Goal: Use online tool/utility: Utilize a website feature to perform a specific function

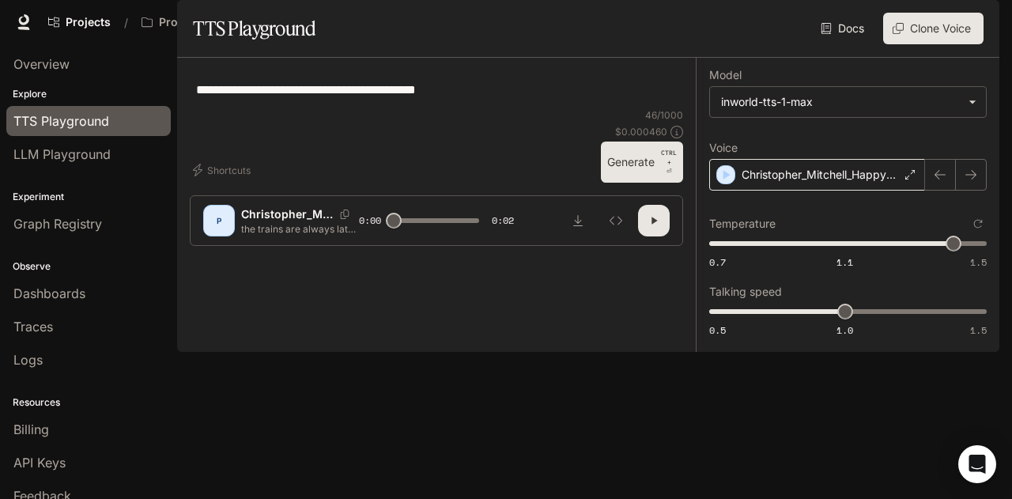
click at [893, 183] on p "Christopher_Mitchell_HappyV2" at bounding box center [820, 175] width 157 height 16
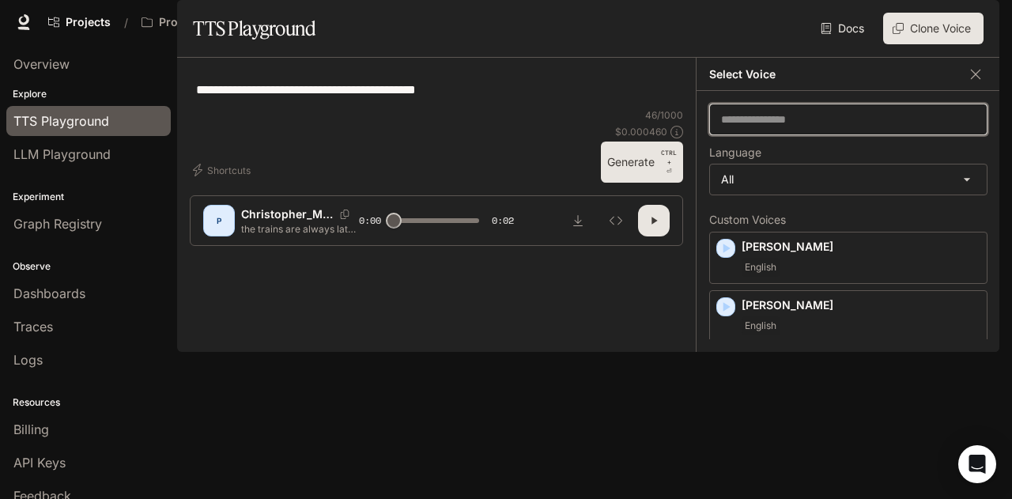
click at [787, 127] on input "text" at bounding box center [848, 119] width 277 height 16
type input "*"
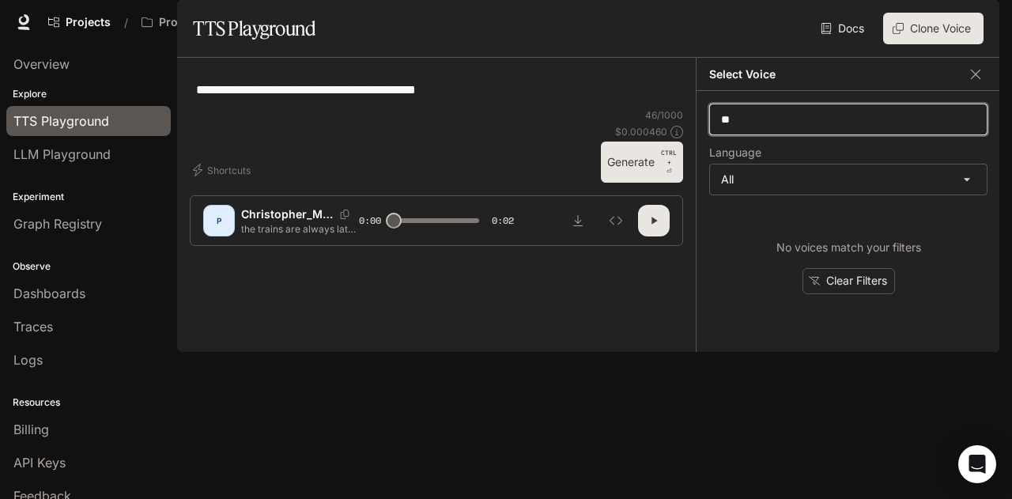
type input "*"
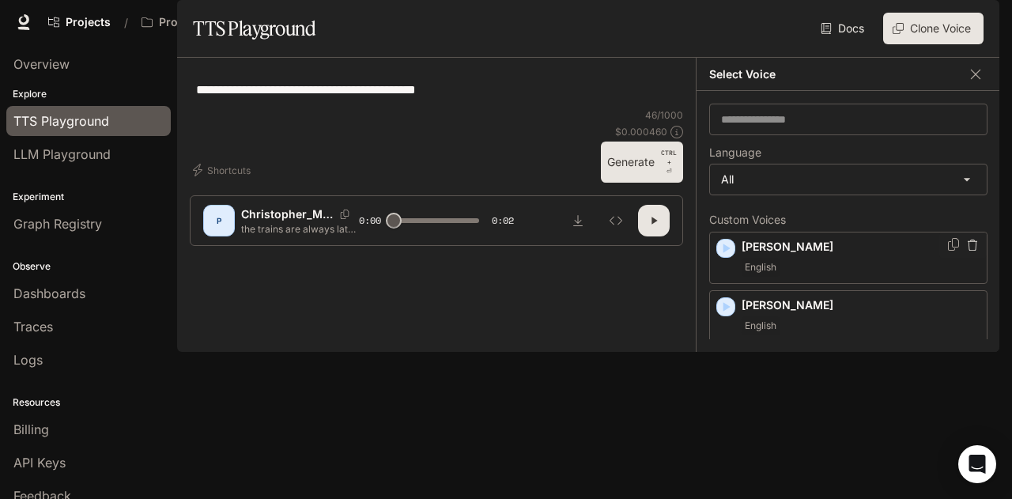
click at [792, 255] on p "[PERSON_NAME]" at bounding box center [861, 247] width 239 height 16
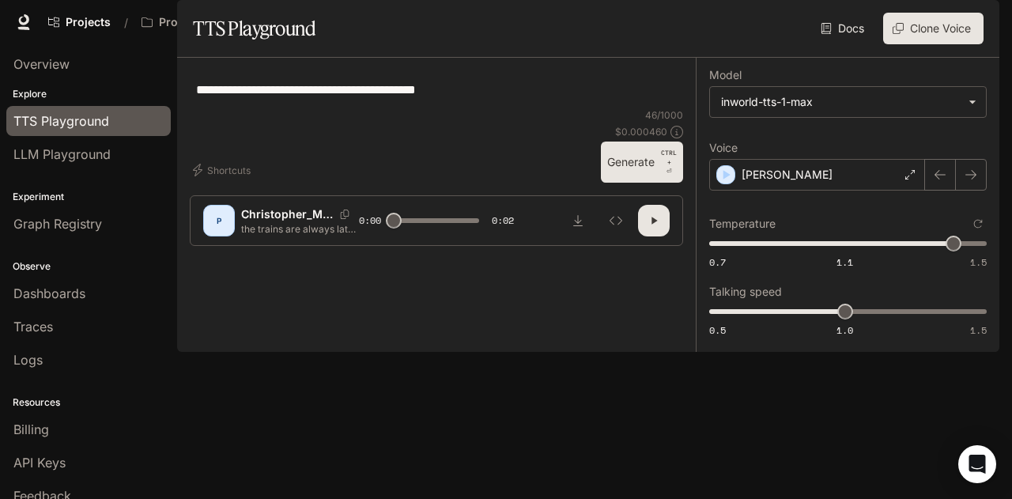
drag, startPoint x: 618, startPoint y: 402, endPoint x: 613, endPoint y: 389, distance: 14.5
drag, startPoint x: 613, startPoint y: 389, endPoint x: 641, endPoint y: 391, distance: 28.5
click at [641, 183] on button "Generate CTRL + ⏎" at bounding box center [642, 162] width 82 height 41
click at [649, 227] on icon "button" at bounding box center [653, 220] width 13 height 13
type input "***"
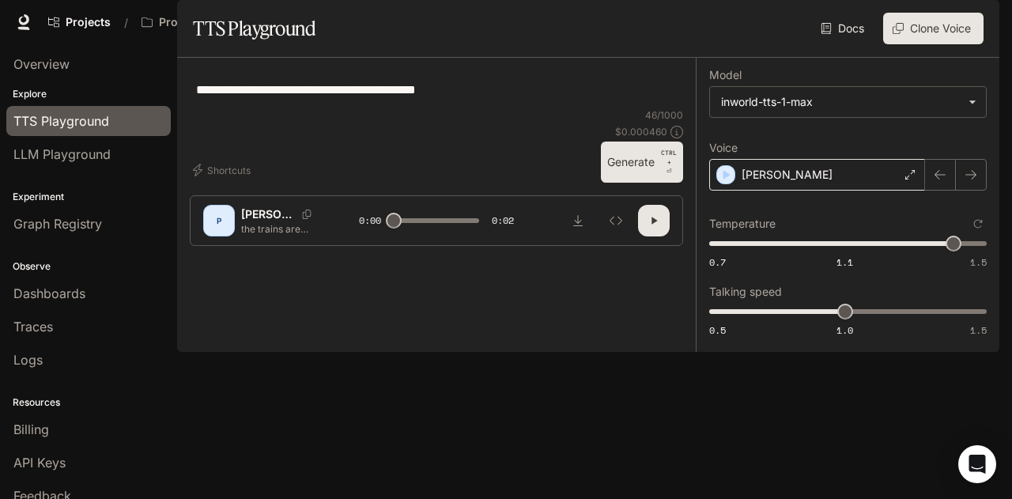
click at [802, 183] on p "[PERSON_NAME]" at bounding box center [787, 175] width 91 height 16
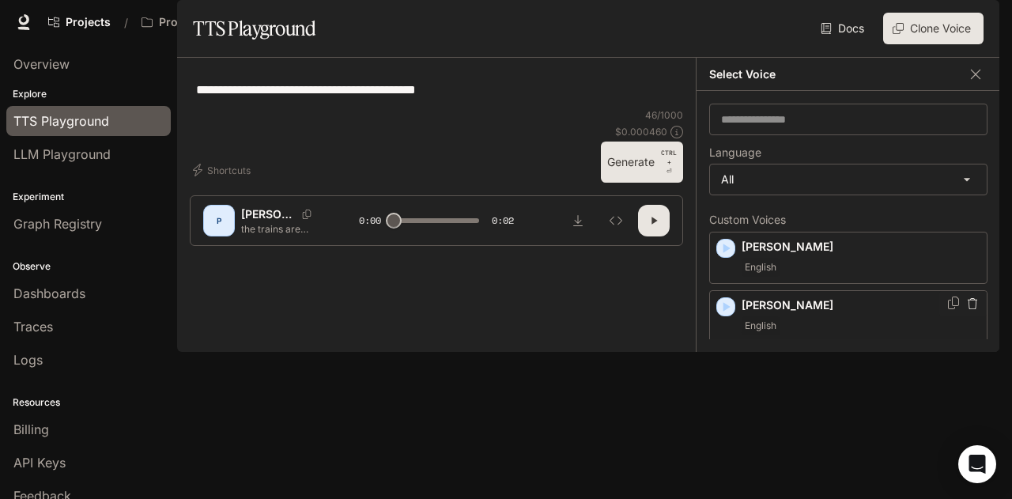
click at [811, 335] on div "[PERSON_NAME] English" at bounding box center [861, 316] width 239 height 38
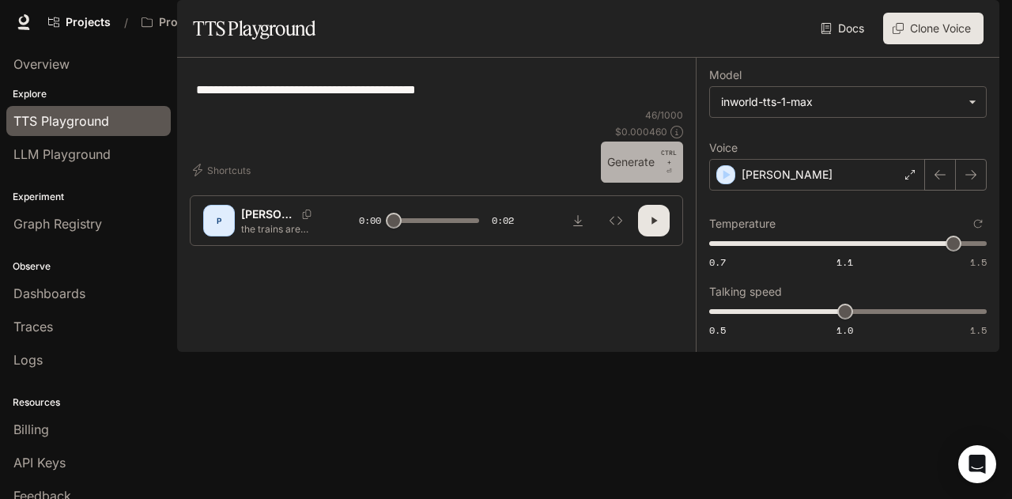
click at [625, 183] on button "Generate CTRL + ⏎" at bounding box center [642, 162] width 82 height 41
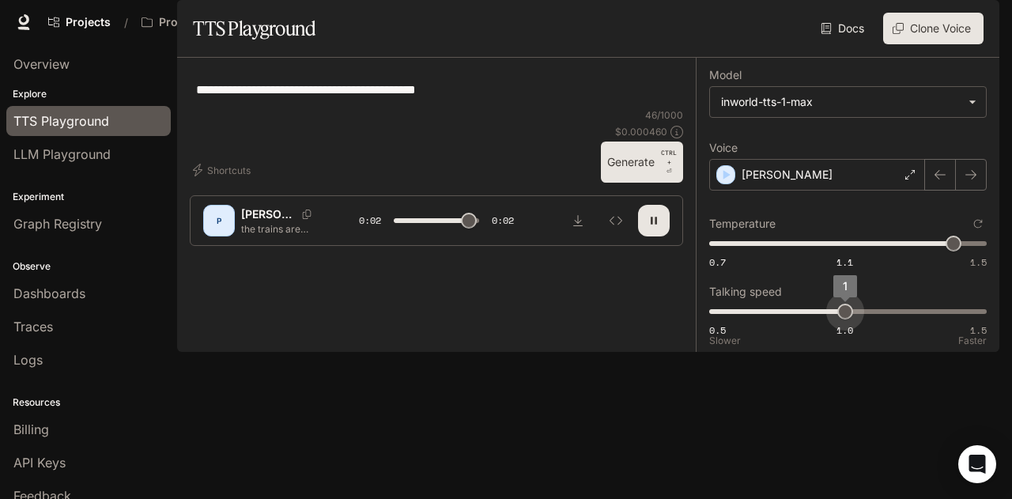
type input "*"
type input "***"
drag, startPoint x: 849, startPoint y: 352, endPoint x: 864, endPoint y: 355, distance: 15.4
click at [864, 319] on span "1.1" at bounding box center [872, 312] width 16 height 16
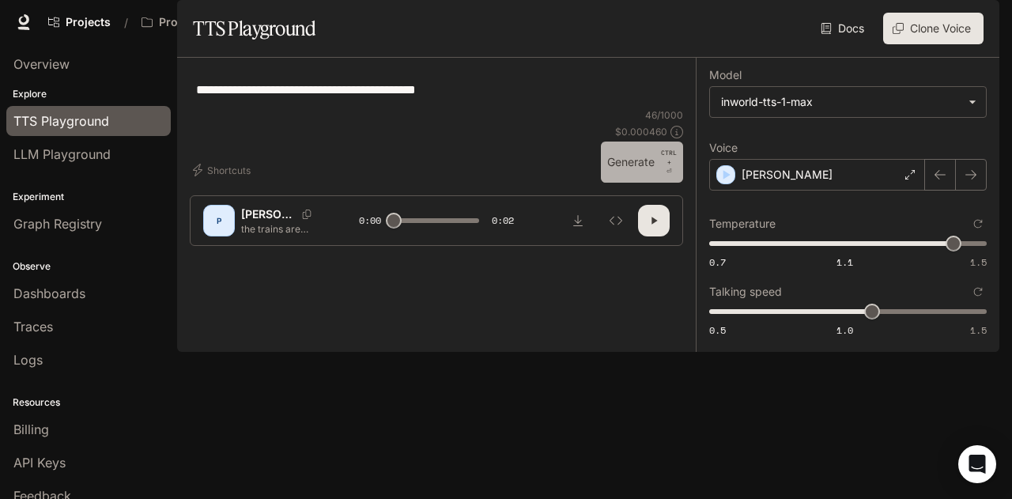
click at [640, 183] on button "Generate CTRL + ⏎" at bounding box center [642, 162] width 82 height 41
click at [776, 191] on div "[PERSON_NAME]" at bounding box center [817, 175] width 216 height 32
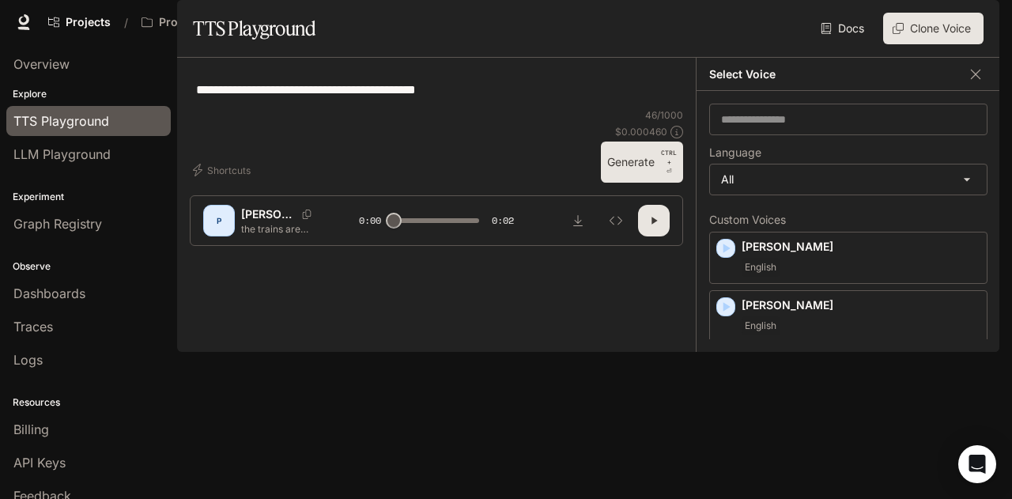
click at [786, 372] on p "Brother [PERSON_NAME]" at bounding box center [861, 364] width 239 height 16
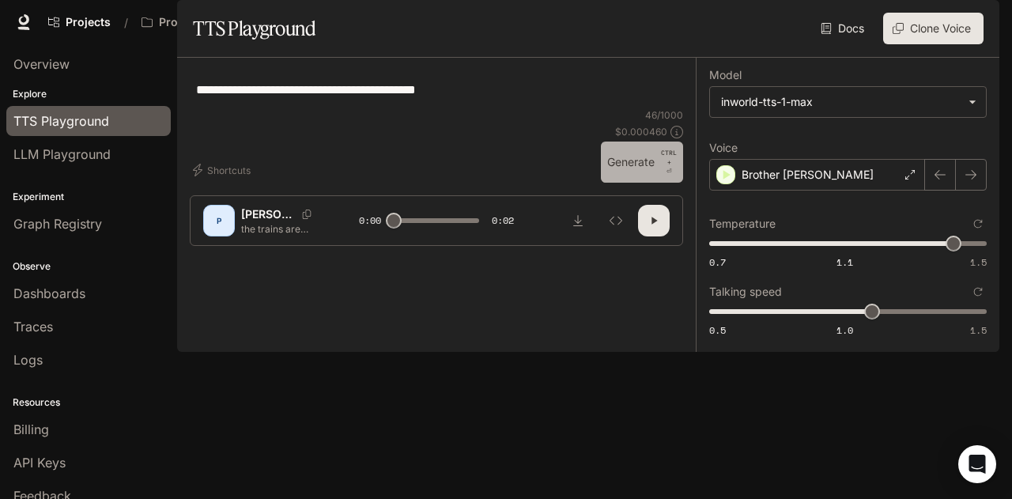
click at [643, 183] on button "Generate CTRL + ⏎" at bounding box center [642, 162] width 82 height 41
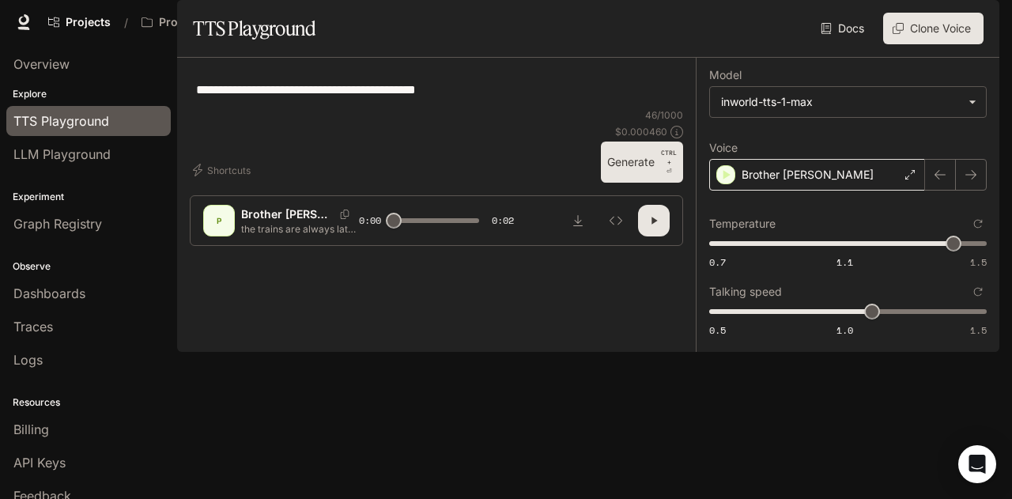
click at [794, 183] on p "Brother [PERSON_NAME]" at bounding box center [808, 175] width 132 height 16
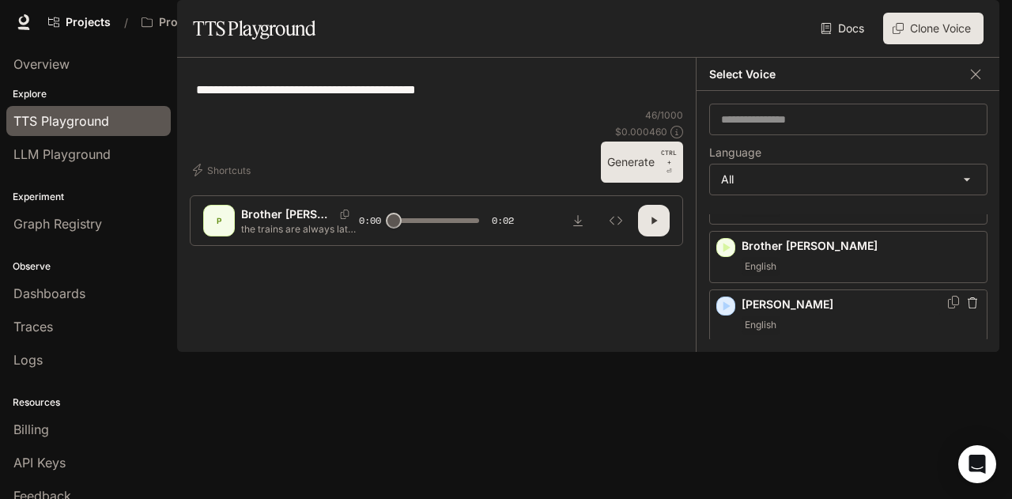
scroll to position [119, 0]
click at [795, 334] on div "English" at bounding box center [861, 324] width 239 height 19
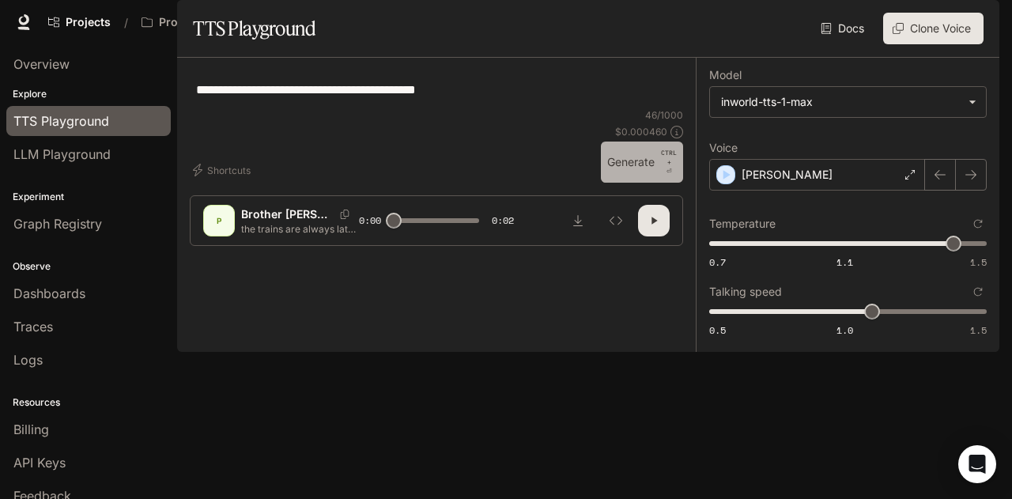
click at [635, 183] on button "Generate CTRL + ⏎" at bounding box center [642, 162] width 82 height 41
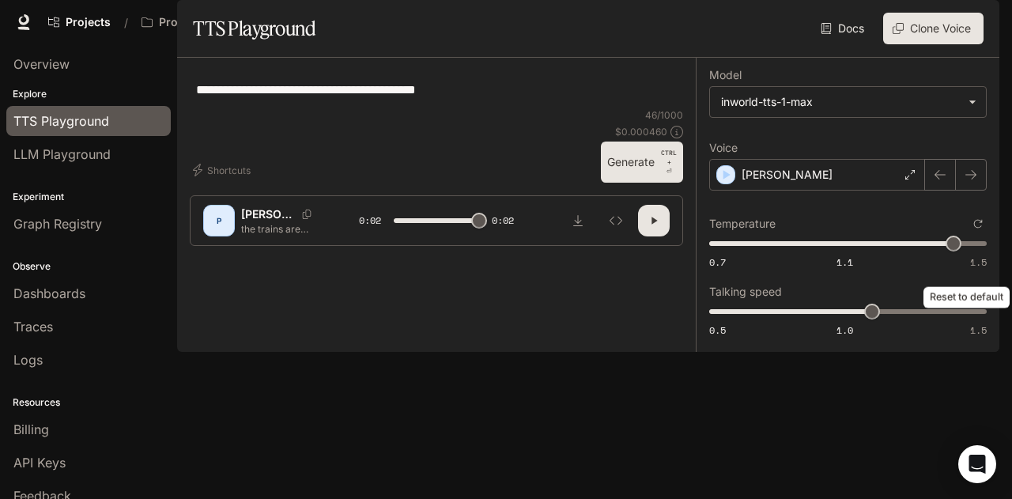
type input "*"
click at [977, 228] on icon "Reset to default" at bounding box center [977, 223] width 9 height 9
type input "***"
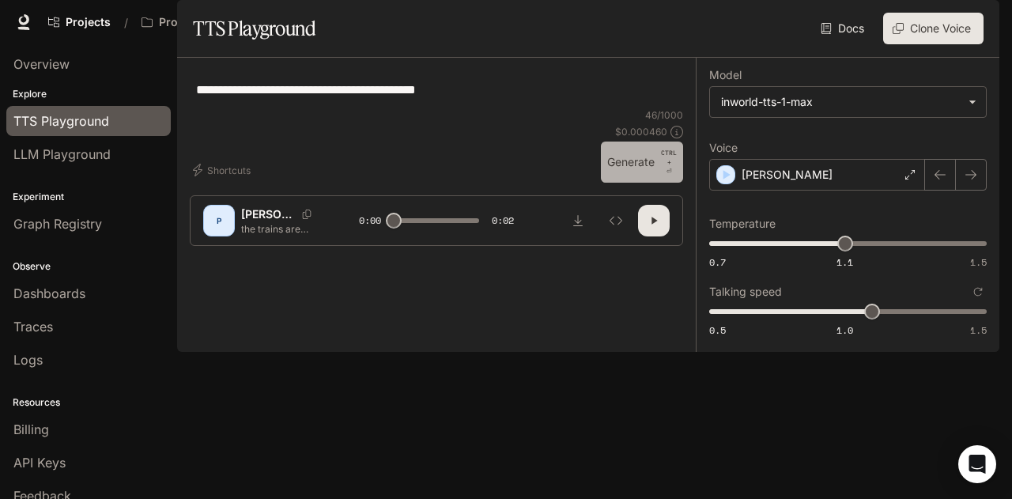
click at [646, 183] on button "Generate CTRL + ⏎" at bounding box center [642, 162] width 82 height 41
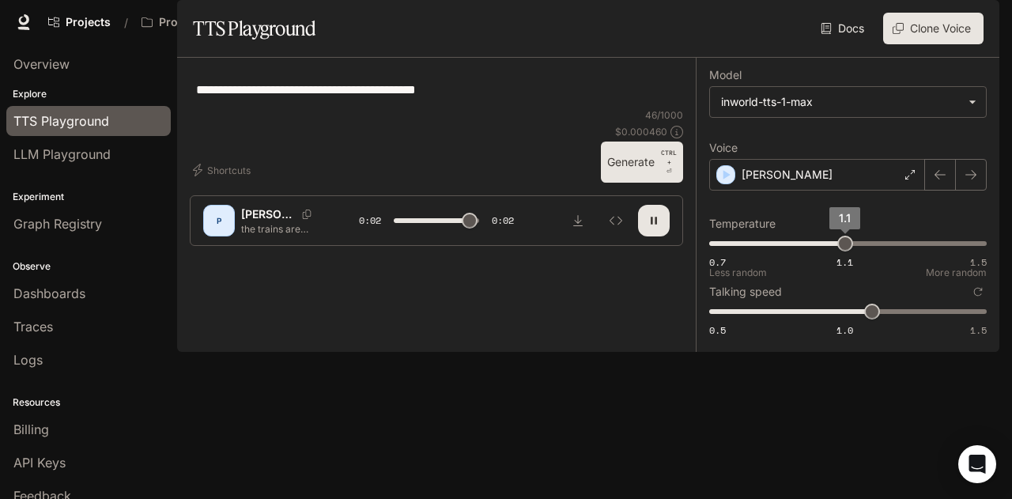
type input "*"
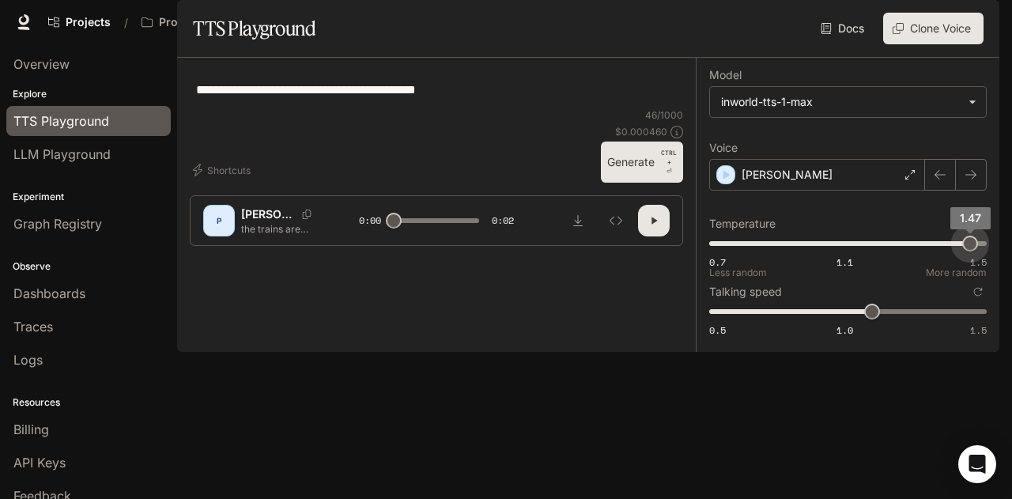
type input "***"
drag, startPoint x: 846, startPoint y: 284, endPoint x: 991, endPoint y: 289, distance: 145.5
click at [978, 251] on span "1.47" at bounding box center [970, 244] width 16 height 16
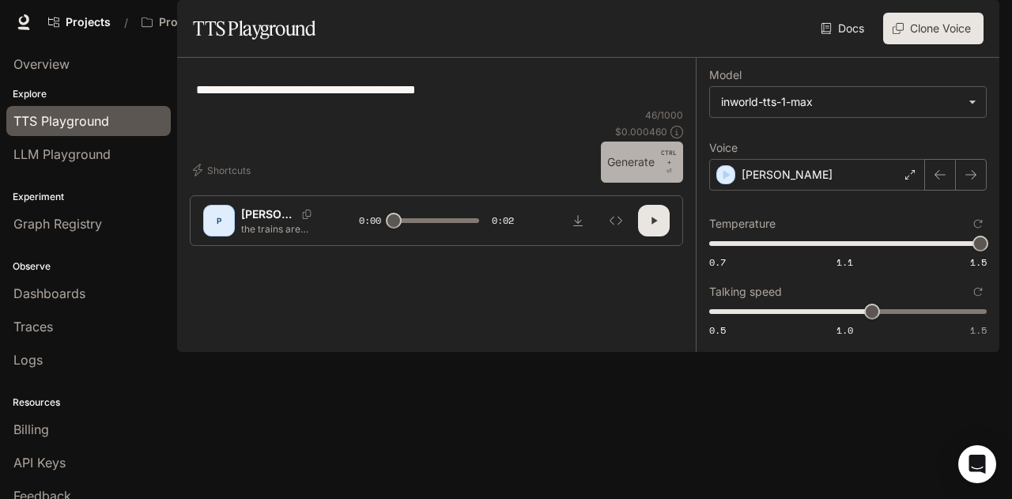
click at [650, 183] on button "Generate CTRL + ⏎" at bounding box center [642, 162] width 82 height 41
type input "*"
